Goal: Task Accomplishment & Management: Manage account settings

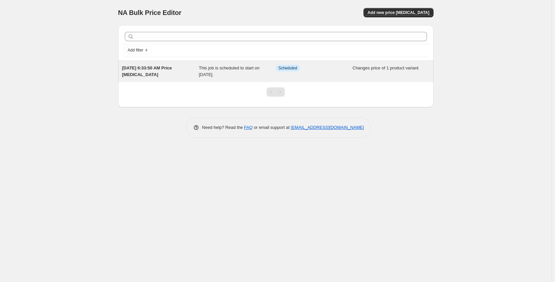
click at [167, 68] on span "[DATE] 6:33:50 AM Price [MEDICAL_DATA]" at bounding box center [147, 71] width 50 height 12
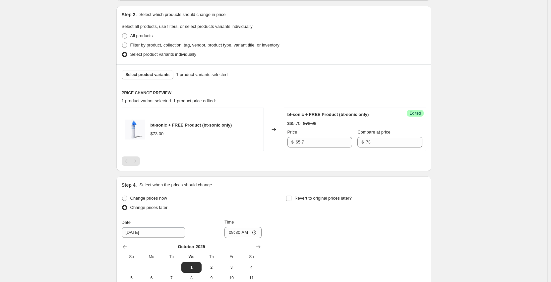
scroll to position [166, 0]
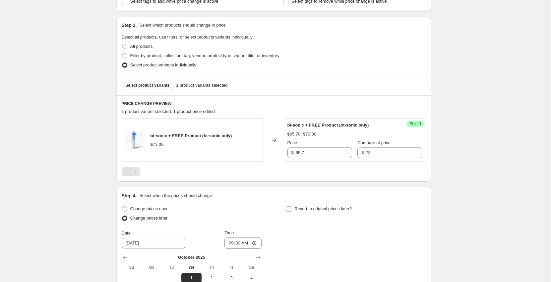
click at [162, 88] on span "Select product variants" at bounding box center [148, 85] width 44 height 5
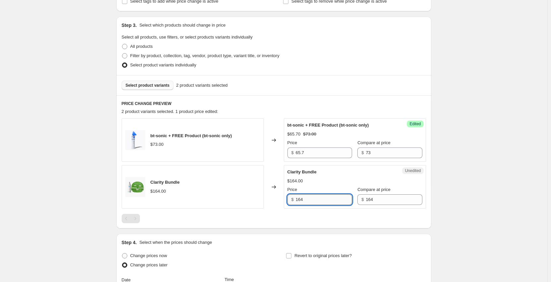
click at [322, 203] on input "164" at bounding box center [324, 199] width 56 height 11
type input "139.4"
click at [506, 148] on div "[DATE] 6:33:50 AM Price [MEDICAL_DATA]. This page is ready [DATE] 6:33:50 AM Pr…" at bounding box center [274, 139] width 548 height 610
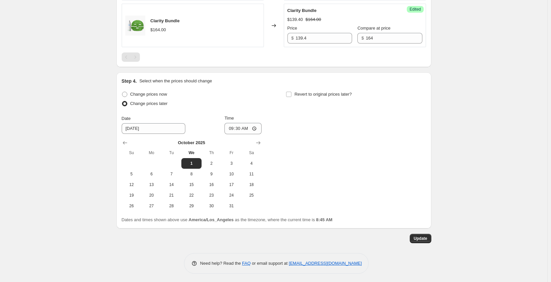
scroll to position [329, 0]
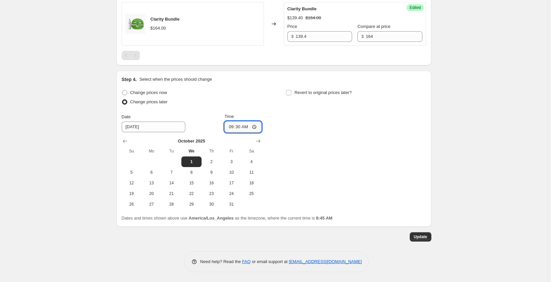
click at [248, 127] on input "09:30" at bounding box center [243, 126] width 37 height 11
click at [258, 128] on input "09:30" at bounding box center [243, 126] width 37 height 11
type input "09:00"
drag, startPoint x: 314, startPoint y: 150, endPoint x: 317, endPoint y: 146, distance: 4.3
click at [314, 150] on div "Change prices now Change prices later Date [DATE] Time 09:00 [DATE] Su Mo Tu We…" at bounding box center [274, 148] width 304 height 121
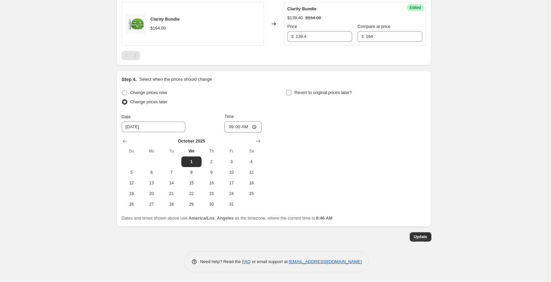
click at [295, 91] on label "Revert to original prices later?" at bounding box center [319, 92] width 66 height 9
click at [292, 91] on input "Revert to original prices later?" at bounding box center [288, 92] width 5 height 5
checkbox input "true"
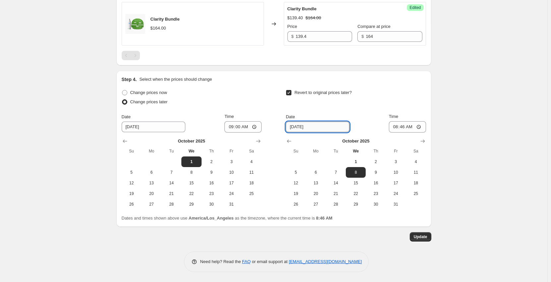
click at [319, 126] on input "[DATE]" at bounding box center [318, 126] width 64 height 11
click at [300, 124] on input "[DATE]" at bounding box center [318, 126] width 64 height 11
type input "[DATE]"
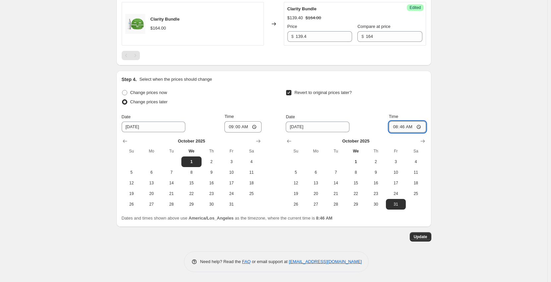
click at [391, 126] on input "08:46" at bounding box center [407, 126] width 37 height 11
click at [395, 128] on input "08:46" at bounding box center [407, 126] width 37 height 11
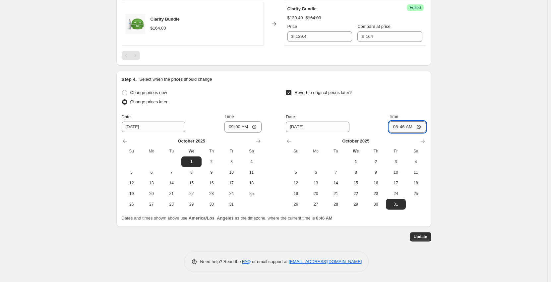
click at [395, 128] on input "08:46" at bounding box center [407, 126] width 37 height 11
click at [412, 128] on input "08:46" at bounding box center [407, 126] width 37 height 11
click at [394, 124] on input "08:46" at bounding box center [407, 126] width 37 height 11
click at [396, 126] on input "08:46" at bounding box center [407, 126] width 37 height 11
type input "23:59"
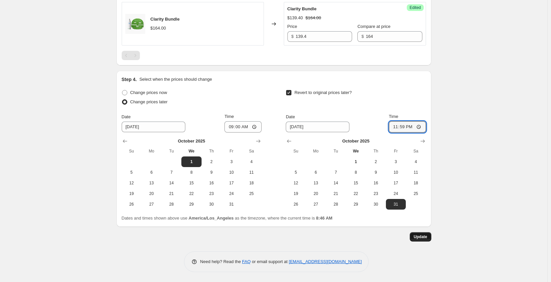
click at [424, 238] on span "Update" at bounding box center [421, 236] width 14 height 5
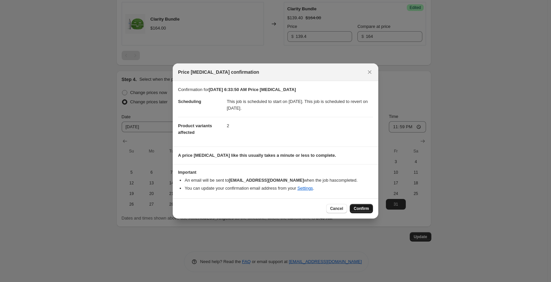
click at [357, 210] on span "Confirm" at bounding box center [361, 208] width 15 height 5
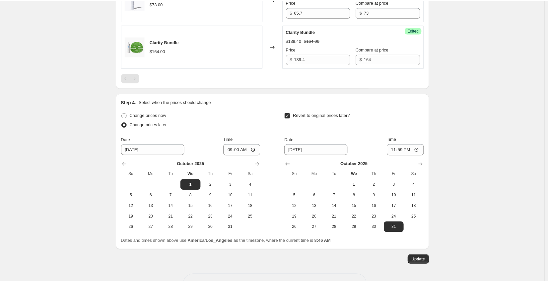
scroll to position [296, 0]
